Goal: Information Seeking & Learning: Check status

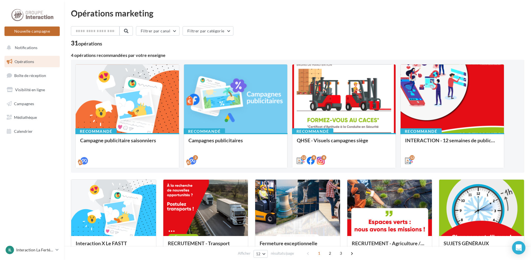
click at [42, 32] on button "Nouvelle campagne" at bounding box center [31, 31] width 55 height 9
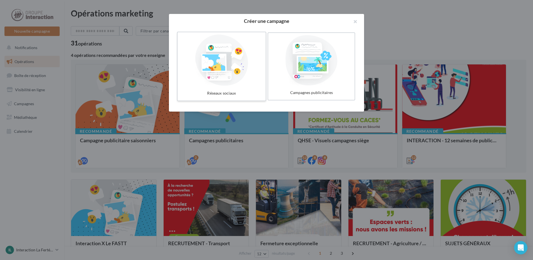
click at [232, 69] on div at bounding box center [222, 60] width 84 height 51
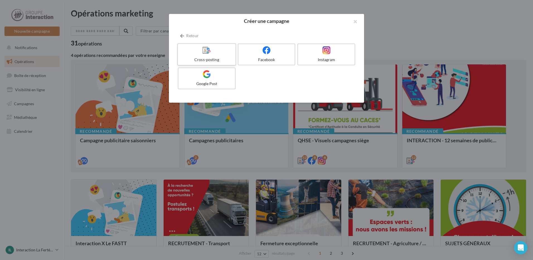
click at [213, 60] on div "Cross-posting" at bounding box center [206, 60] width 53 height 6
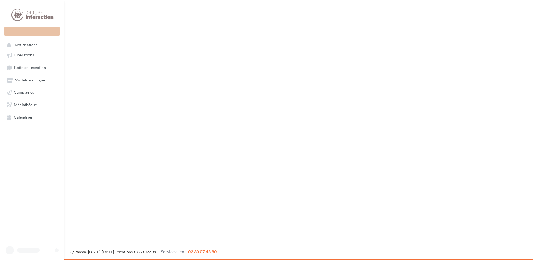
click at [38, 68] on span "Boîte de réception" at bounding box center [30, 67] width 32 height 5
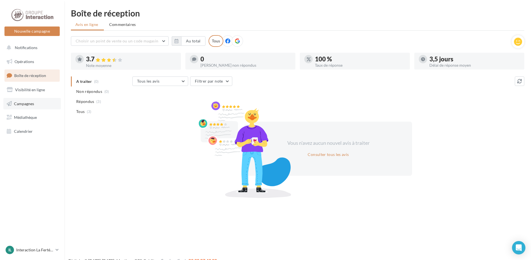
click at [28, 103] on span "Campagnes" at bounding box center [24, 103] width 20 height 5
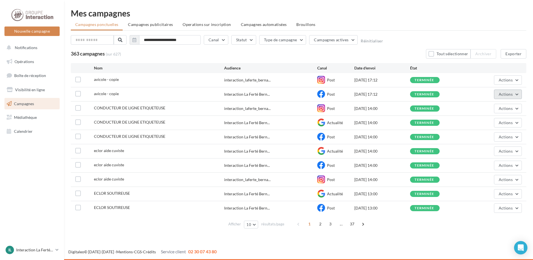
click at [511, 91] on button "Actions" at bounding box center [508, 94] width 28 height 9
click at [494, 105] on button "Voir les résultats" at bounding box center [494, 107] width 56 height 15
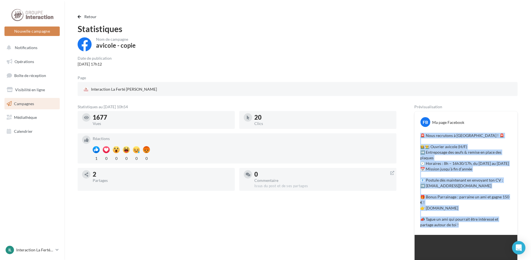
drag, startPoint x: 421, startPoint y: 135, endPoint x: 470, endPoint y: 225, distance: 103.4
click at [470, 225] on p "🚨 Nous recrutons à [GEOGRAPHIC_DATA] ! 🚨 👩‍🌾👨‍🌾 Ouvrier avicole (H/F) ➡️ Entrep…" at bounding box center [466, 180] width 92 height 95
drag, startPoint x: 470, startPoint y: 225, endPoint x: 459, endPoint y: 218, distance: 13.9
copy p "🚨 Nous recrutons à [GEOGRAPHIC_DATA] ! 🚨 👩‍🌾👨‍🌾 Ouvrier avicole (H/F) ➡️ Entrep…"
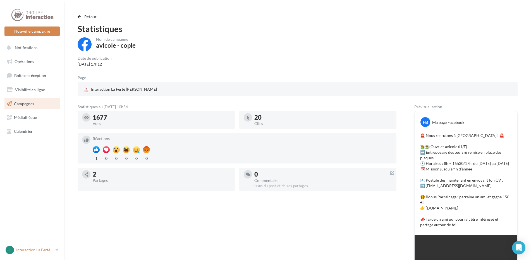
click at [33, 245] on link "IL Interaction La Ferté Bernard Interation-La-Ferte-[PERSON_NAME]" at bounding box center [31, 250] width 55 height 11
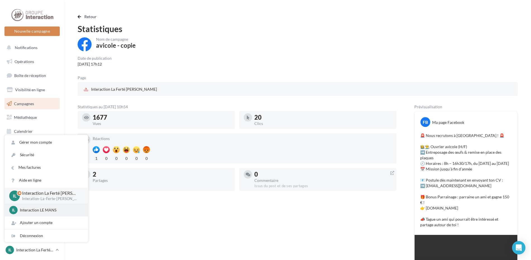
click at [42, 214] on div "IL Interaction LE MANS interaction-le-mans" at bounding box center [46, 210] width 74 height 8
click at [50, 210] on p "Interaction LE MANS" at bounding box center [50, 210] width 61 height 6
click at [50, 208] on p "Interaction LE MANS" at bounding box center [50, 210] width 61 height 6
click at [35, 214] on div "IL Interaction LE MANS interaction-le-mans" at bounding box center [46, 210] width 74 height 8
